Goal: Navigation & Orientation: Find specific page/section

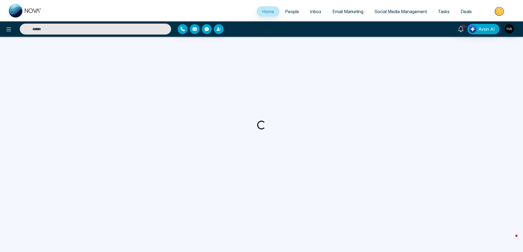
select select "*"
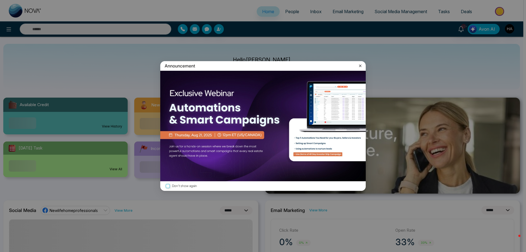
click at [360, 64] on icon at bounding box center [359, 65] width 5 height 5
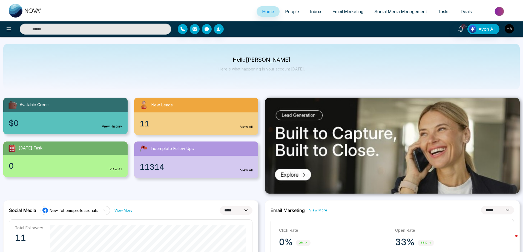
click at [201, 120] on div "11 View All" at bounding box center [196, 123] width 124 height 22
